Goal: Task Accomplishment & Management: Use online tool/utility

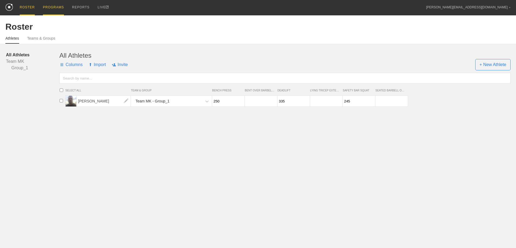
click at [53, 9] on div "PROGRAMS" at bounding box center [53, 7] width 21 height 15
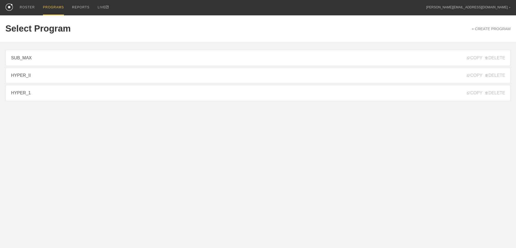
click at [43, 89] on link "HYPER_1" at bounding box center [257, 93] width 505 height 16
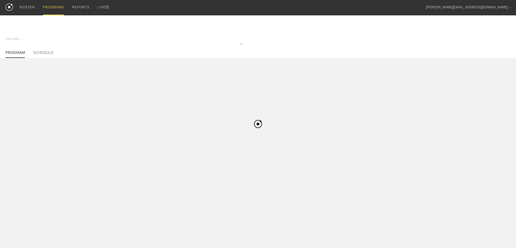
type textarea "x"
type input "HYPER_1"
type textarea "Hypertrophy I - 4 Week Progression (3-0-0, 4-0-0)"
